Goal: Navigation & Orientation: Understand site structure

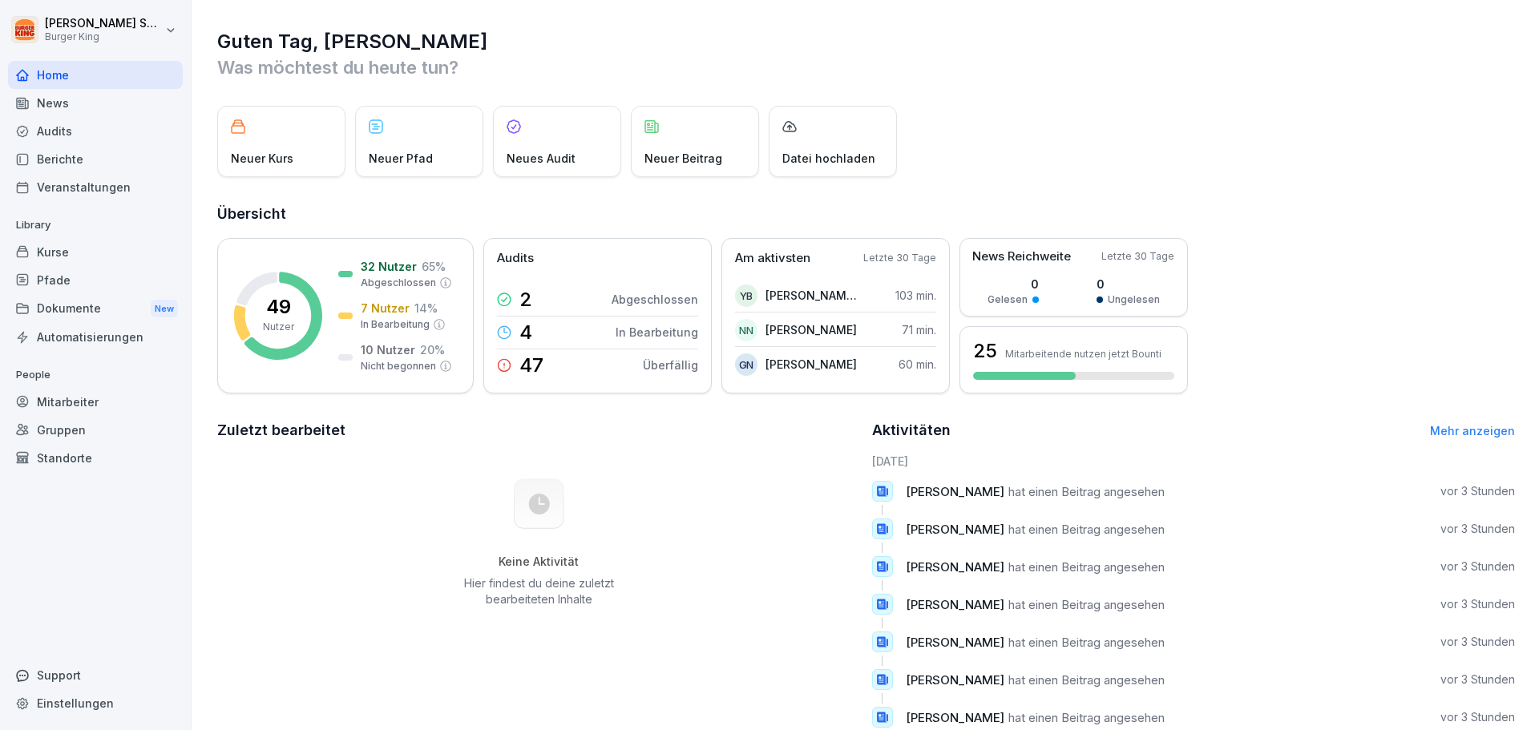
click at [61, 130] on div "Audits" at bounding box center [95, 131] width 175 height 28
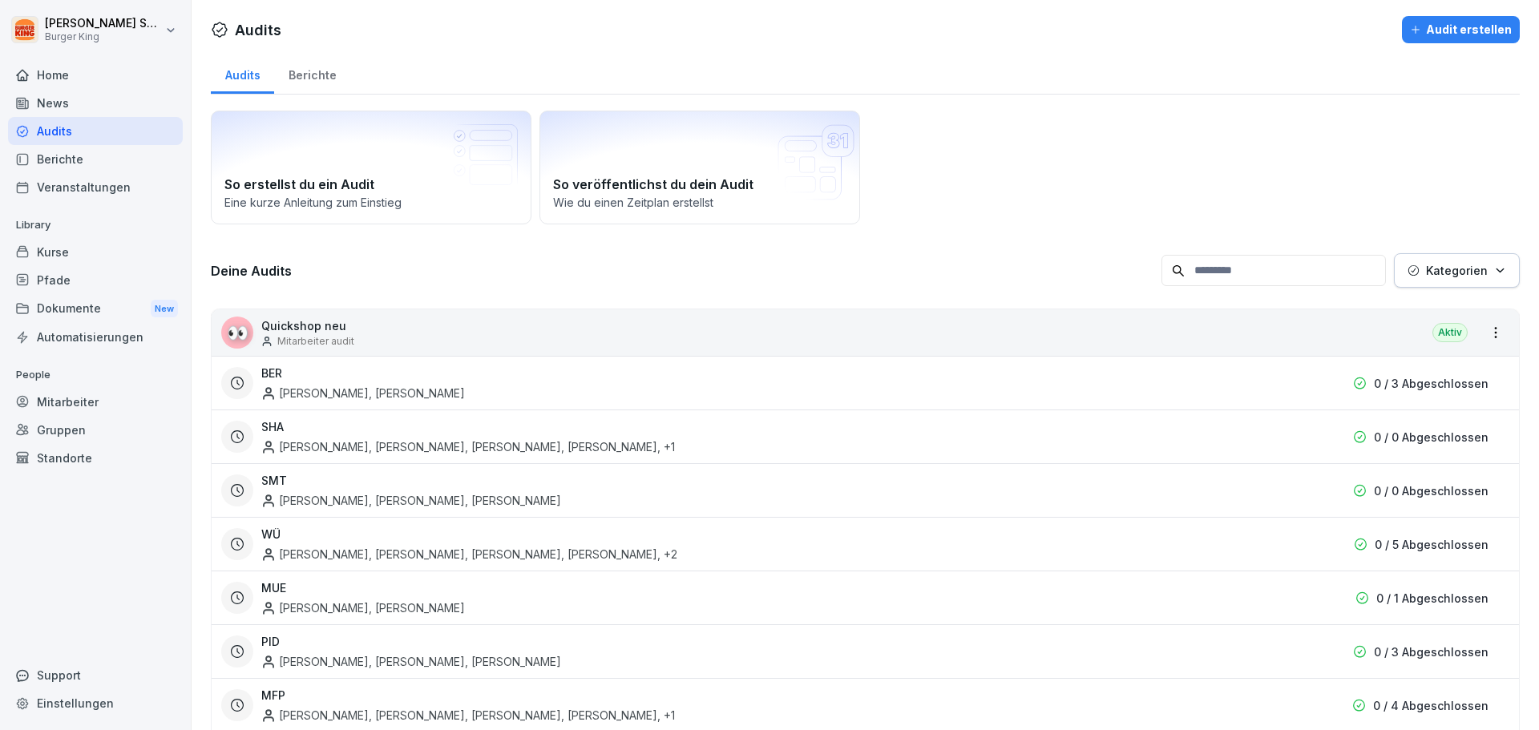
click at [54, 467] on div "Standorte" at bounding box center [95, 458] width 175 height 28
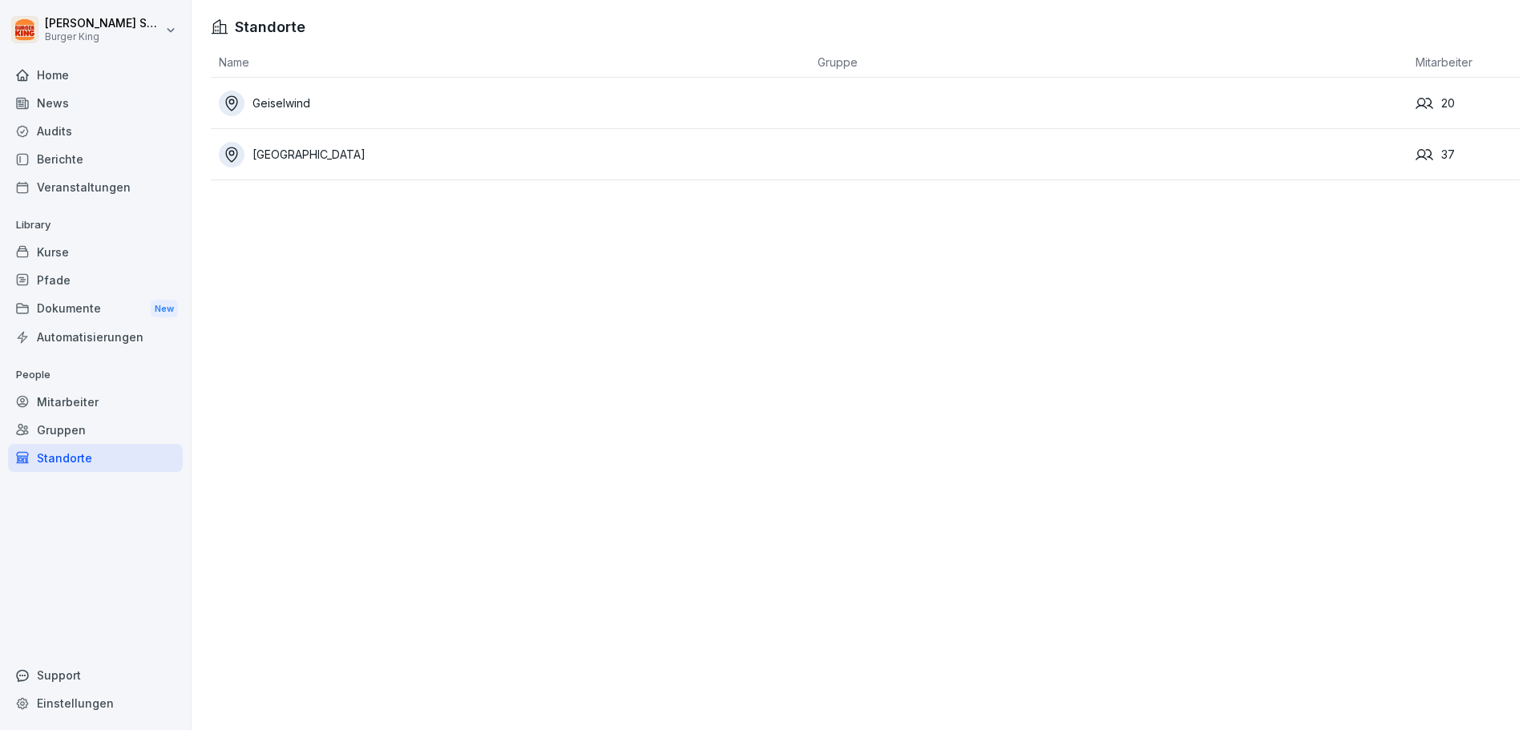
click at [74, 395] on div "Mitarbeiter" at bounding box center [95, 402] width 175 height 28
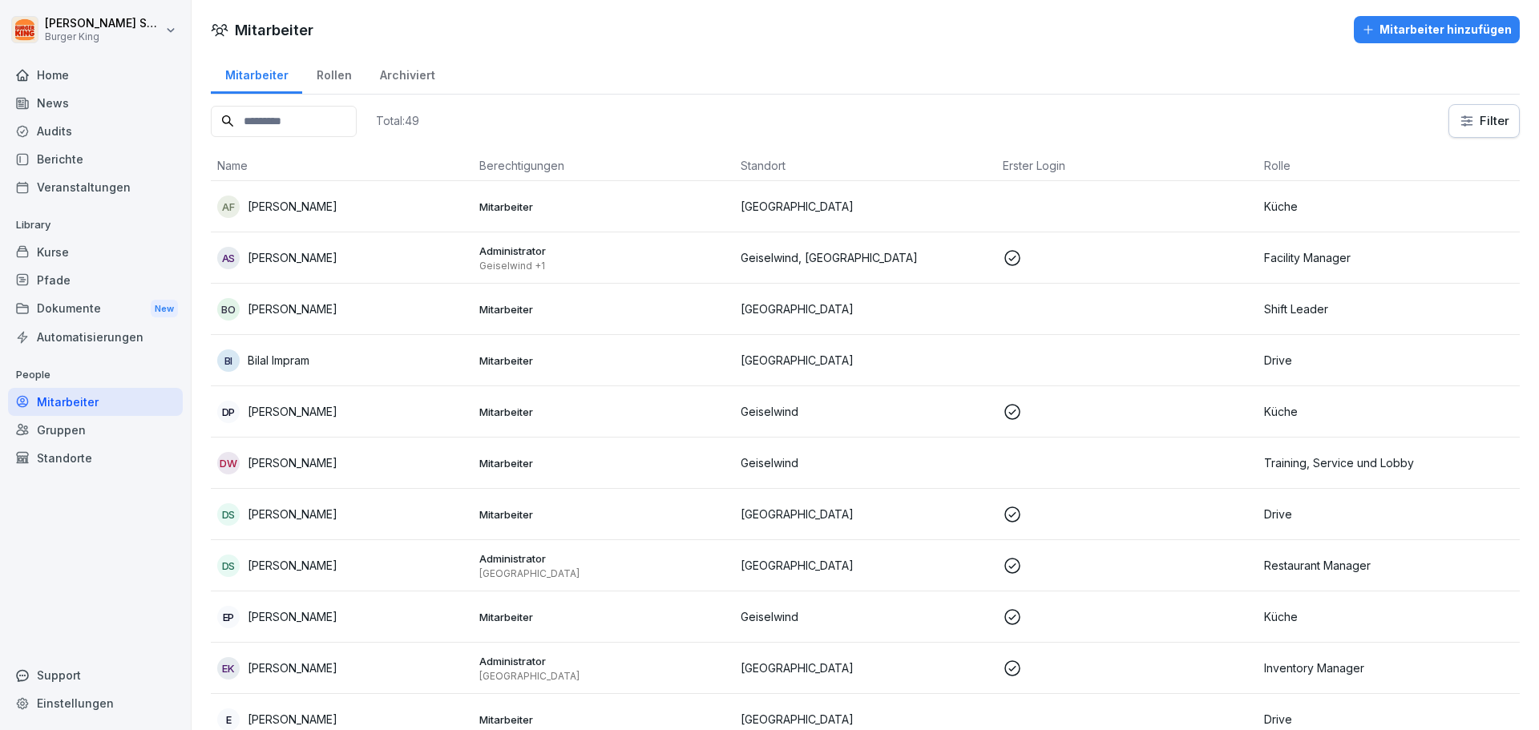
click at [374, 253] on div "AS Andreas Salmen" at bounding box center [341, 258] width 249 height 22
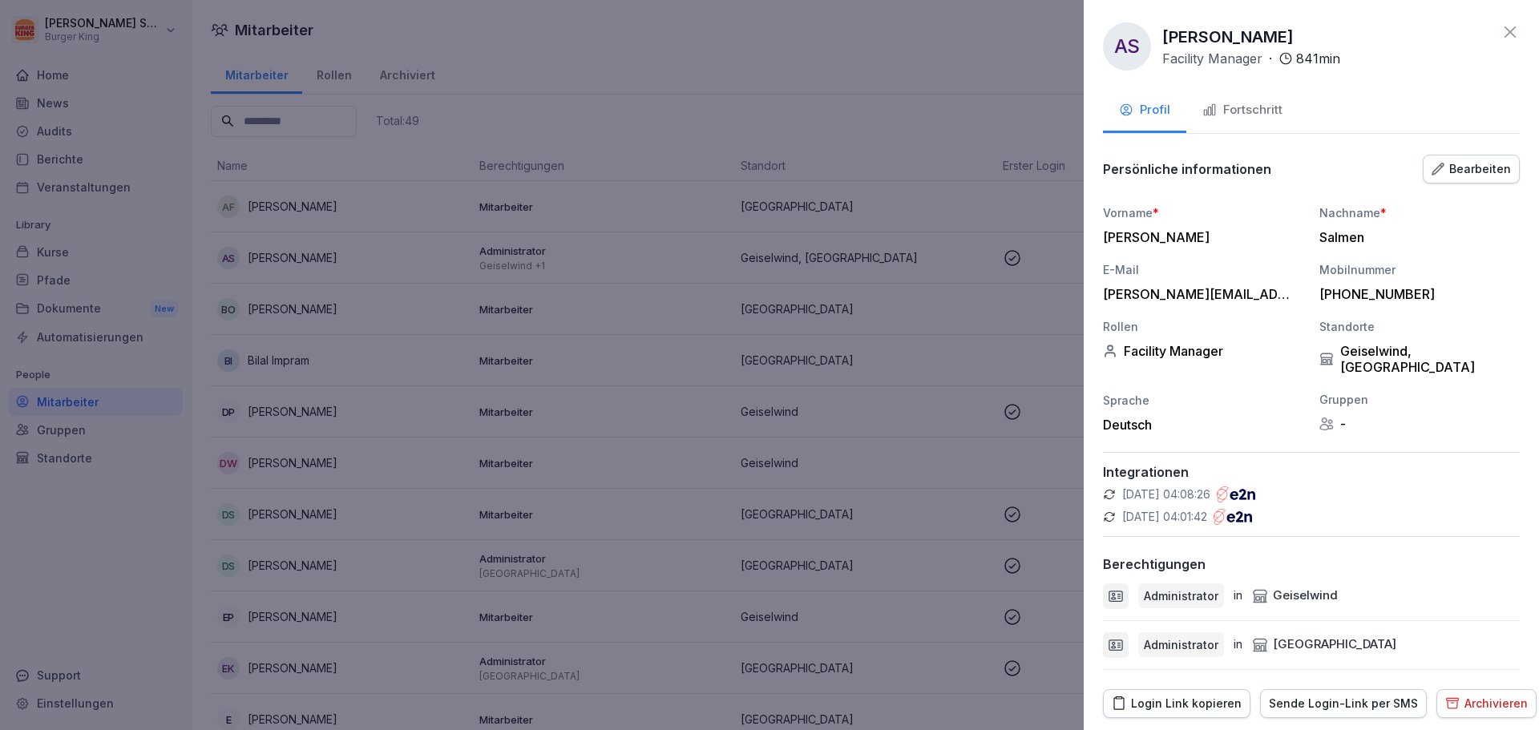
click at [1239, 119] on div "Fortschritt" at bounding box center [1243, 110] width 80 height 18
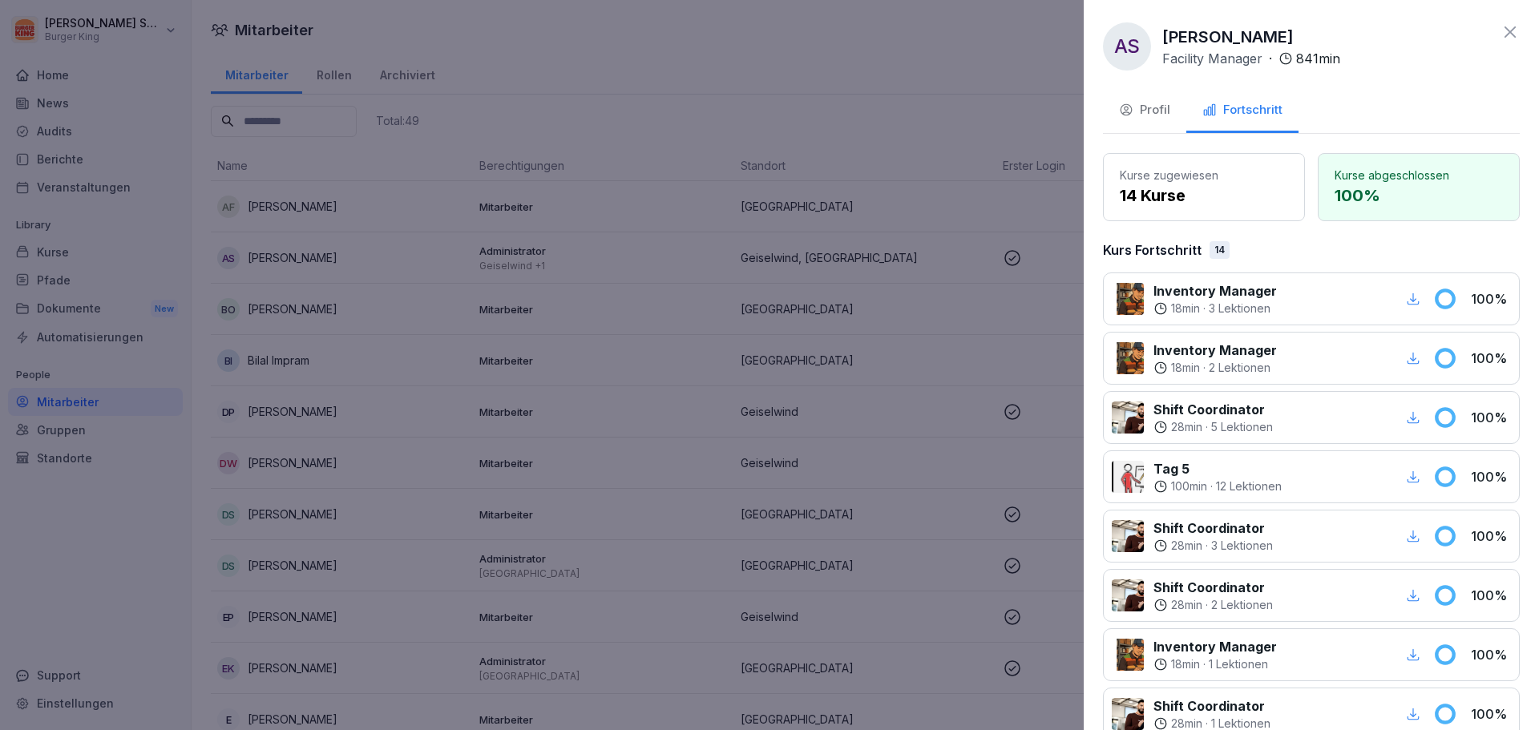
click at [802, 378] on div at bounding box center [769, 365] width 1539 height 730
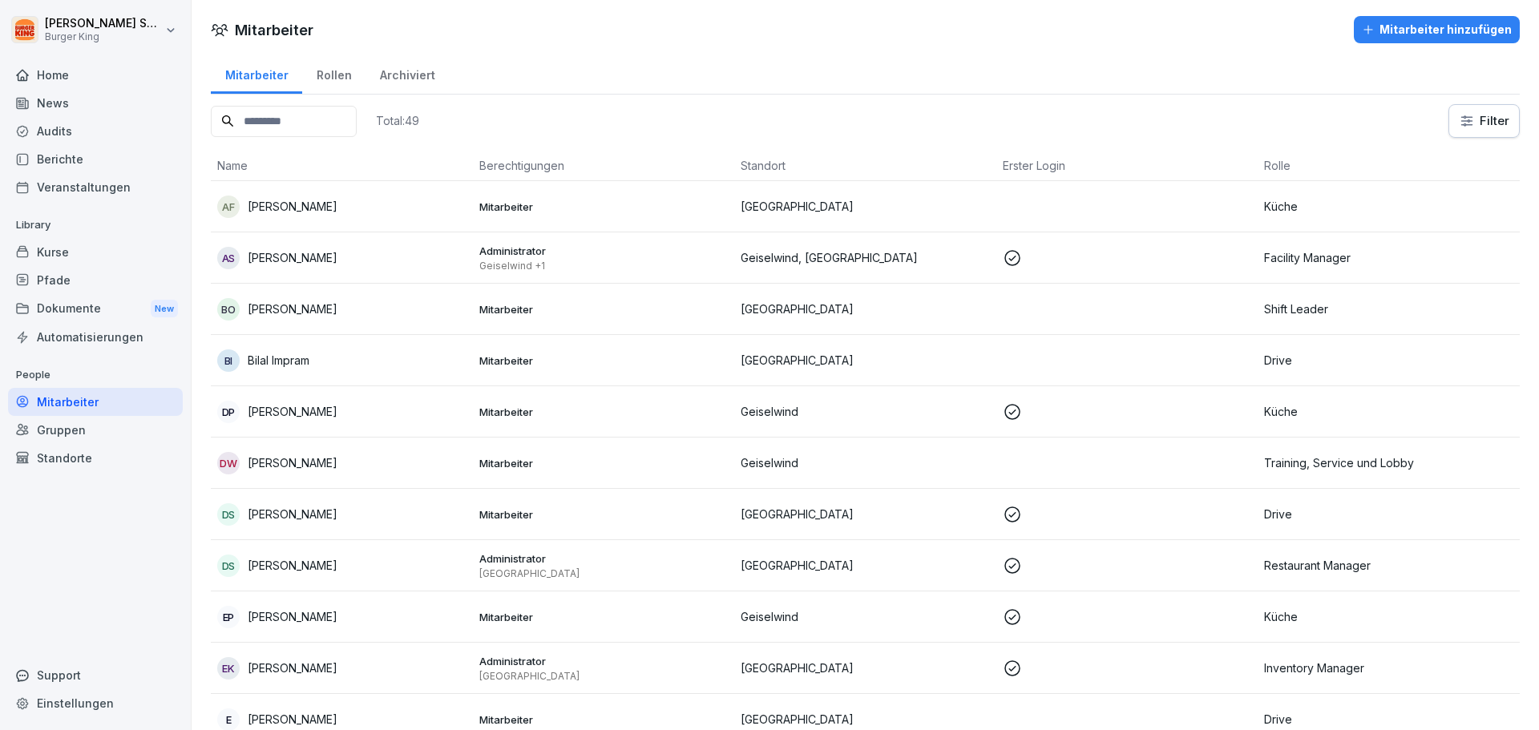
click at [338, 71] on div "Rollen" at bounding box center [333, 73] width 63 height 41
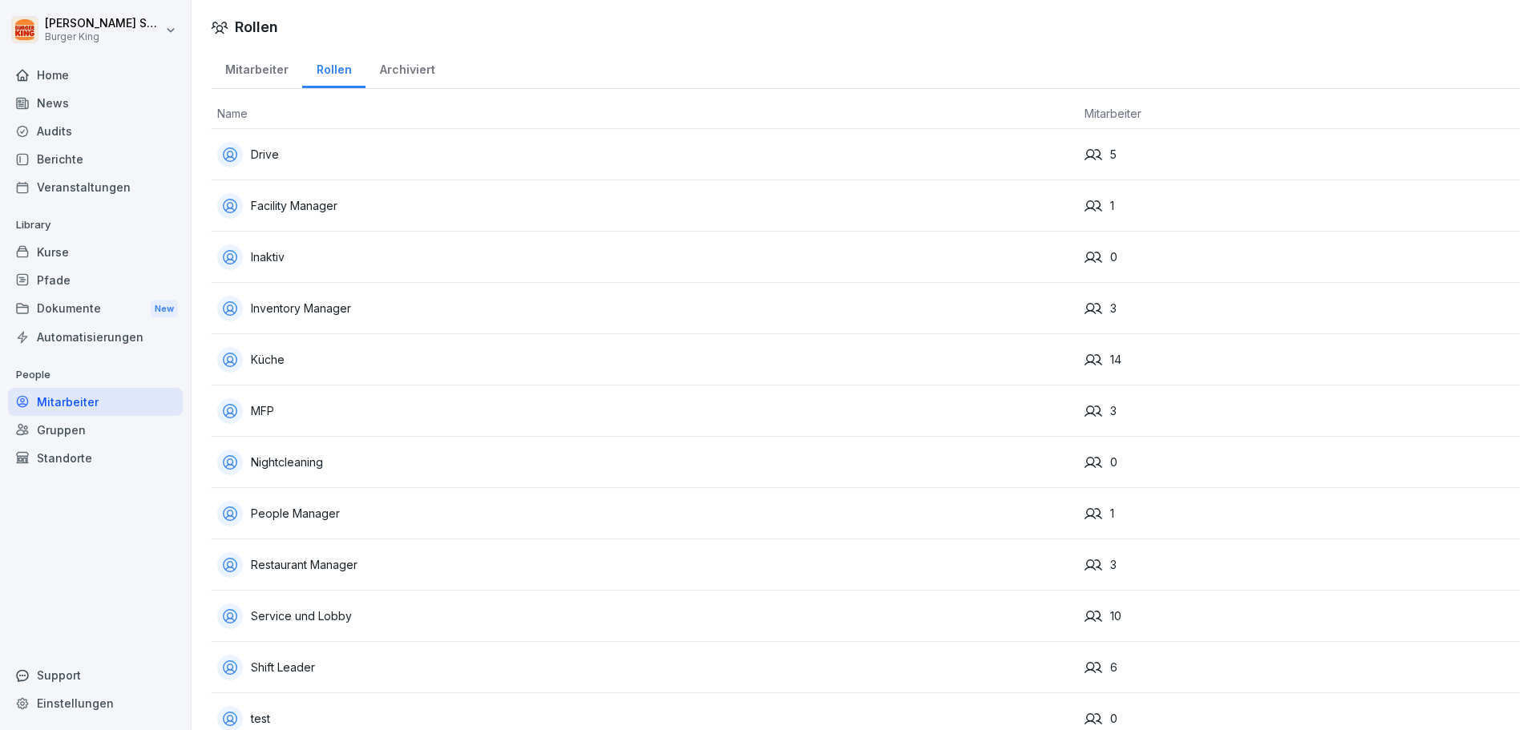
click at [395, 313] on div "Inventory Manager" at bounding box center [644, 309] width 855 height 26
click at [363, 213] on div "Facility Manager" at bounding box center [644, 206] width 855 height 26
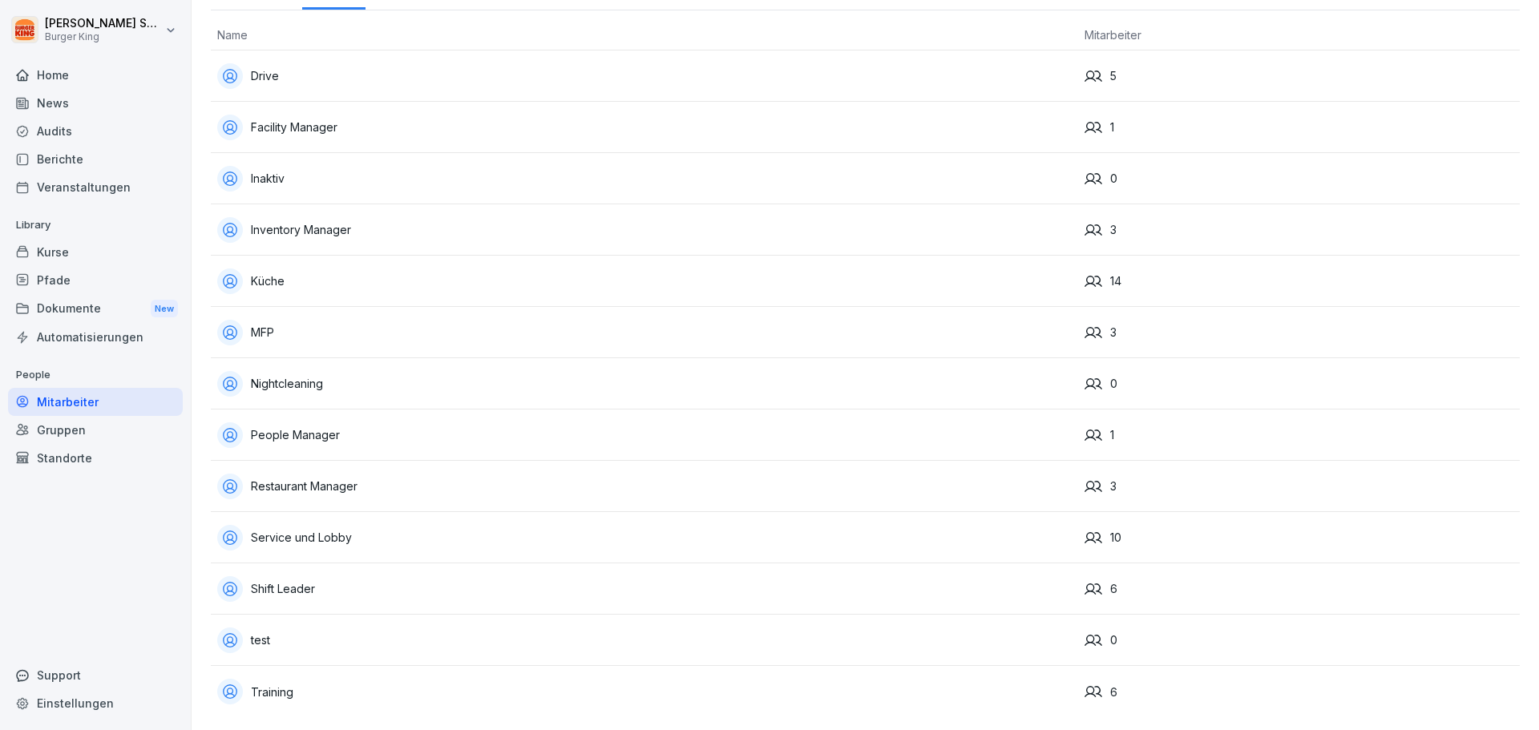
click at [990, 474] on div "Restaurant Manager" at bounding box center [644, 487] width 855 height 26
